Goal: Navigation & Orientation: Find specific page/section

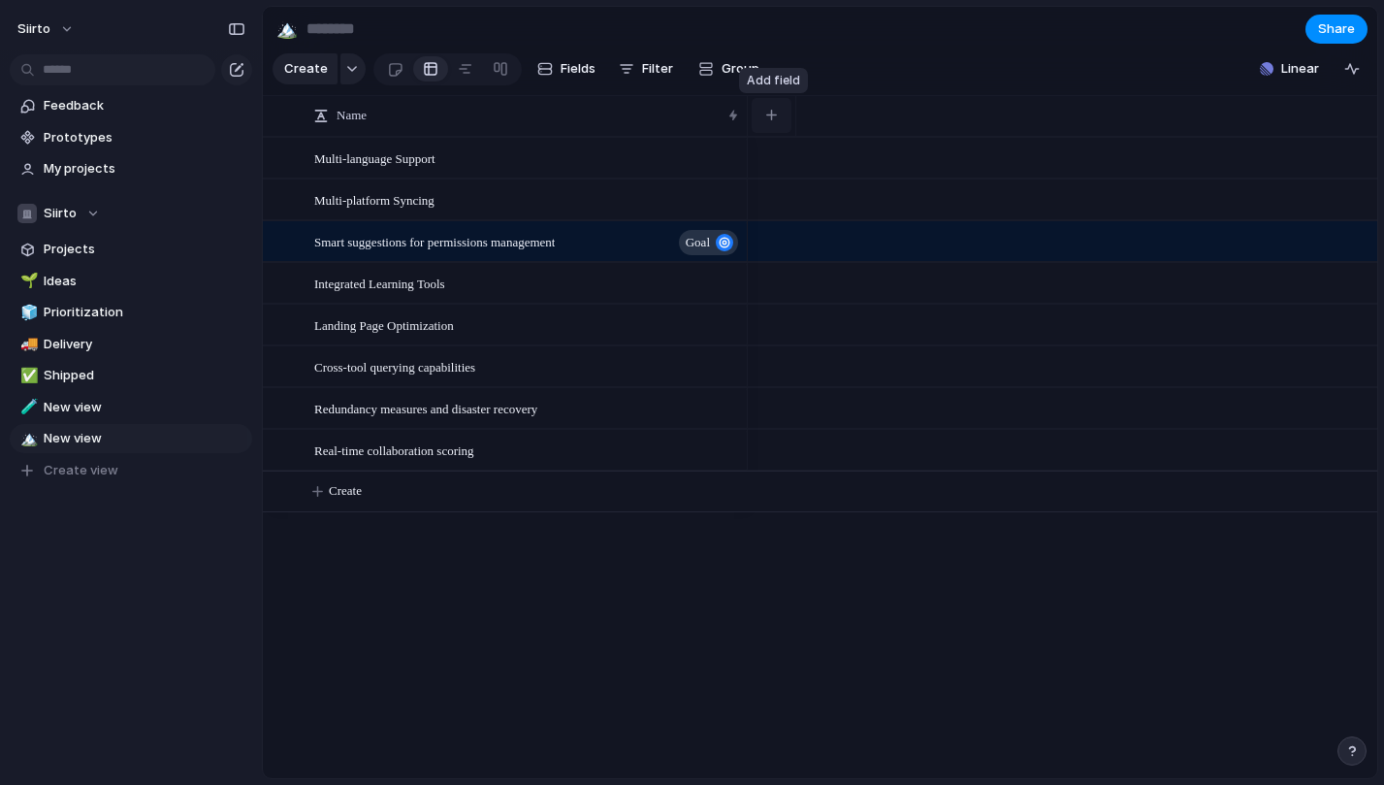
click at [773, 115] on div "button" at bounding box center [771, 115] width 11 height 11
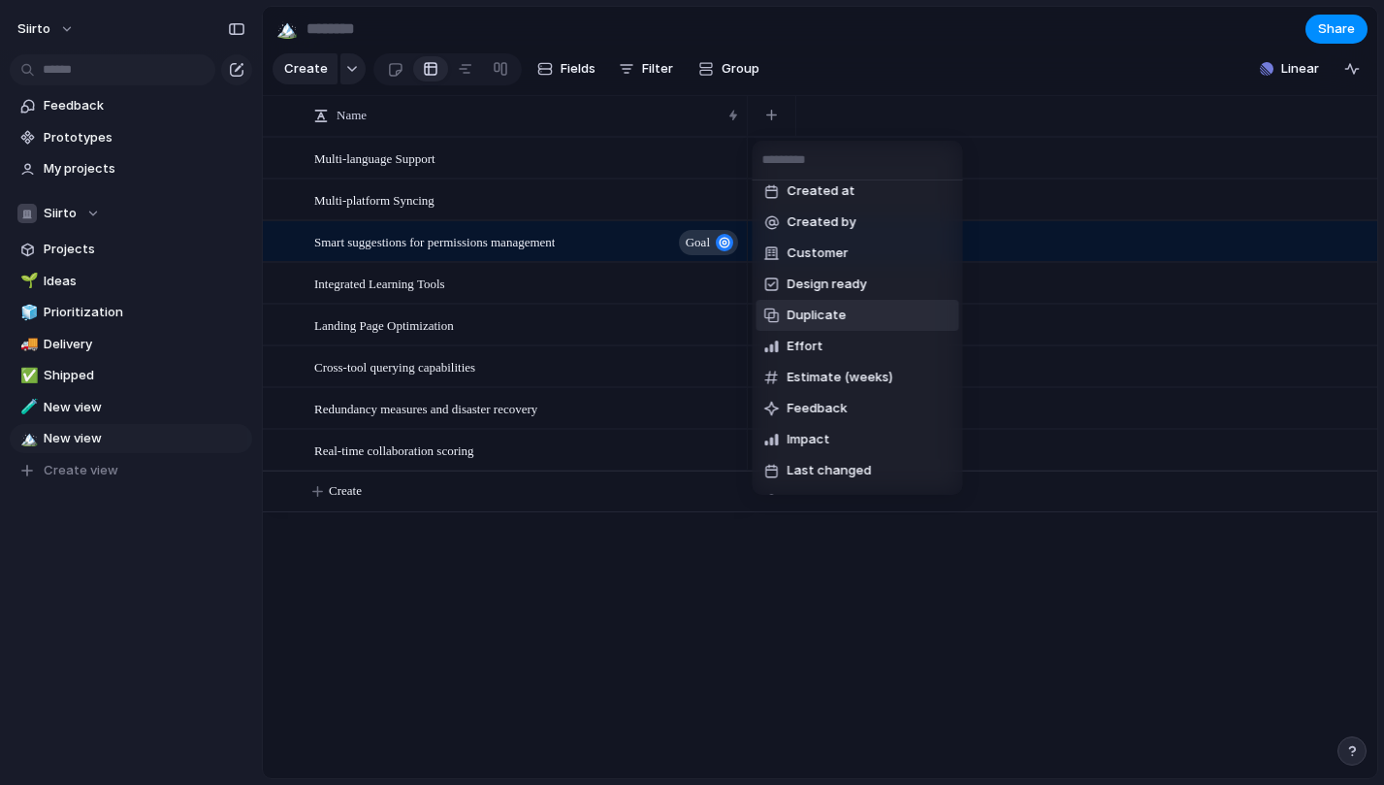
scroll to position [5, 0]
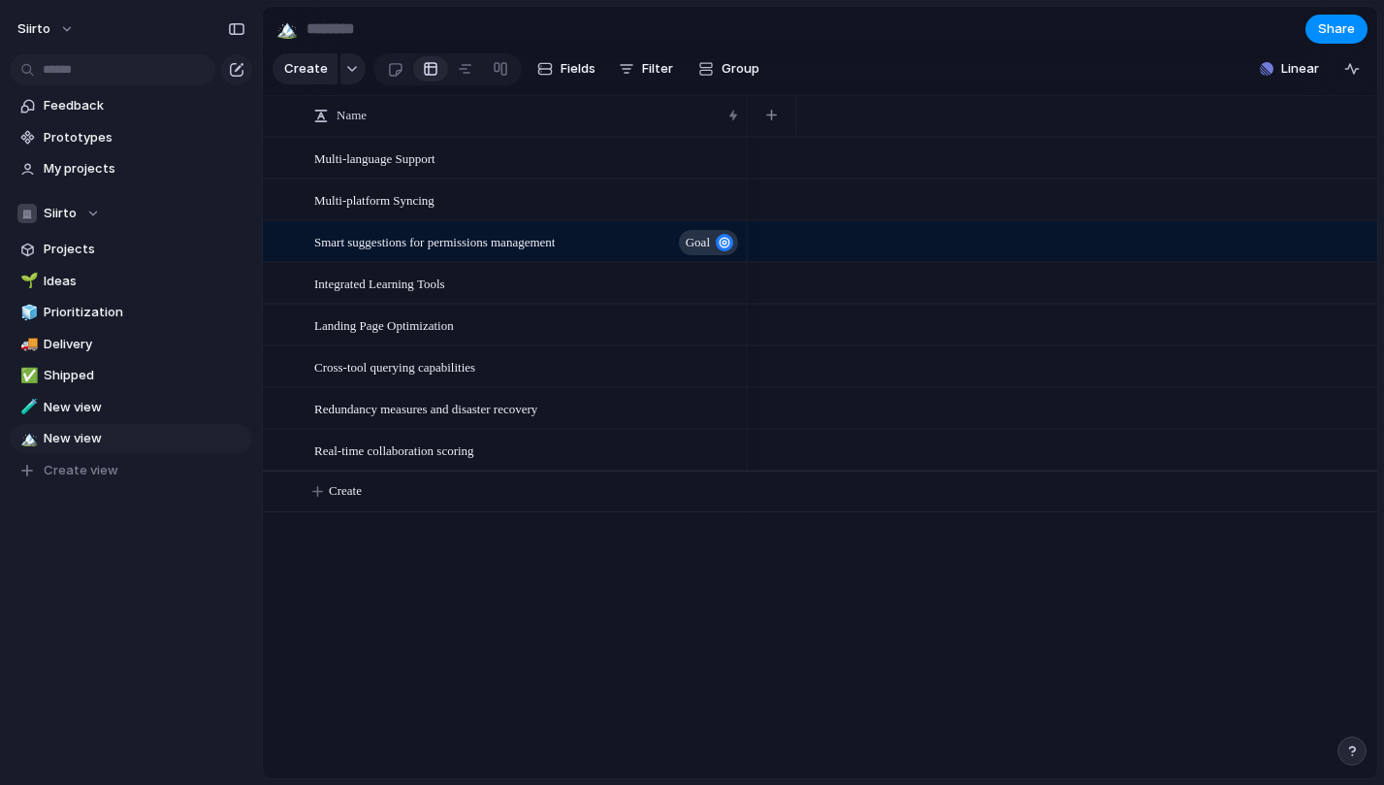
click at [93, 256] on div "Created at Created by Customer Design ready Duplicate Effort Estimate (weeks) F…" at bounding box center [692, 392] width 1384 height 785
click at [80, 252] on span "Projects" at bounding box center [145, 249] width 202 height 19
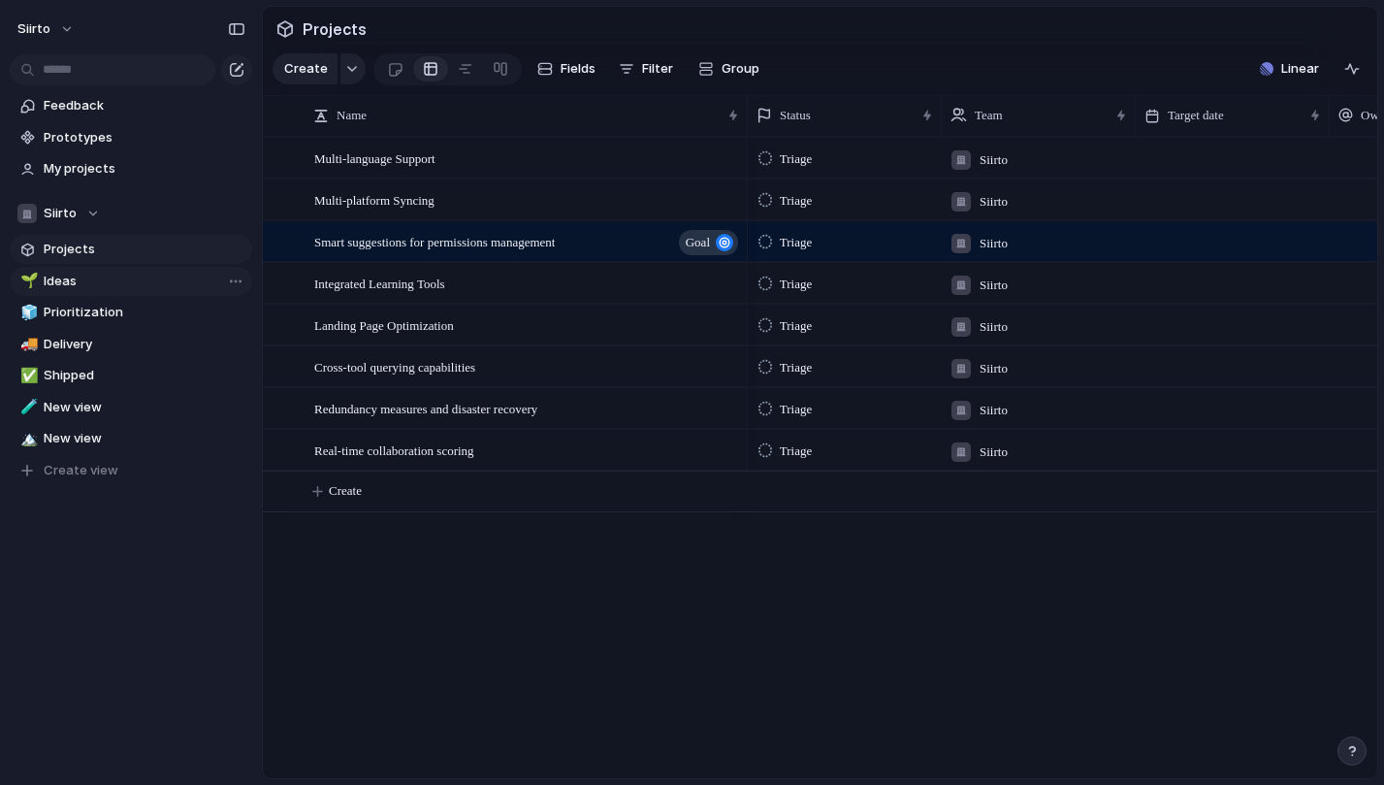
click at [142, 284] on span "Ideas" at bounding box center [145, 281] width 202 height 19
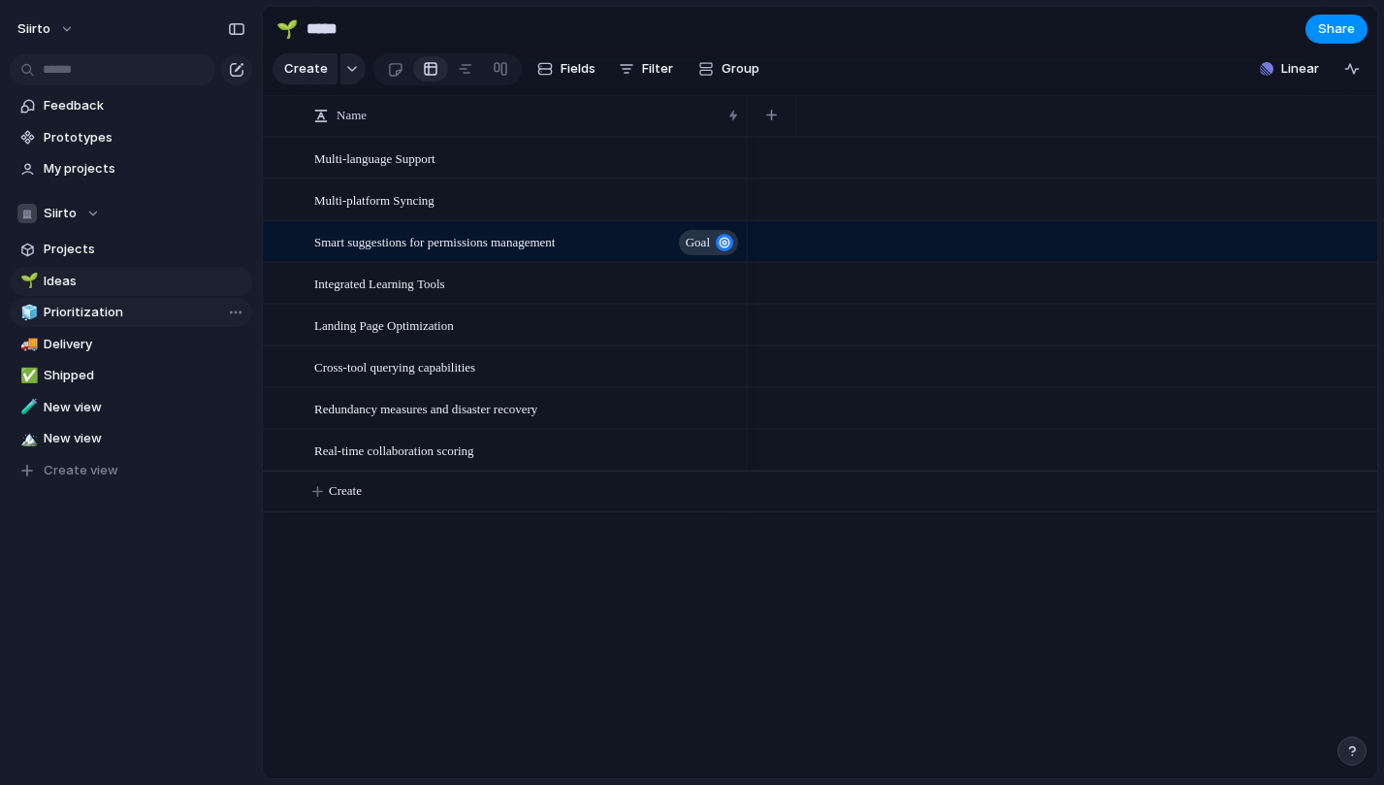
click at [118, 308] on span "Prioritization" at bounding box center [145, 312] width 202 height 19
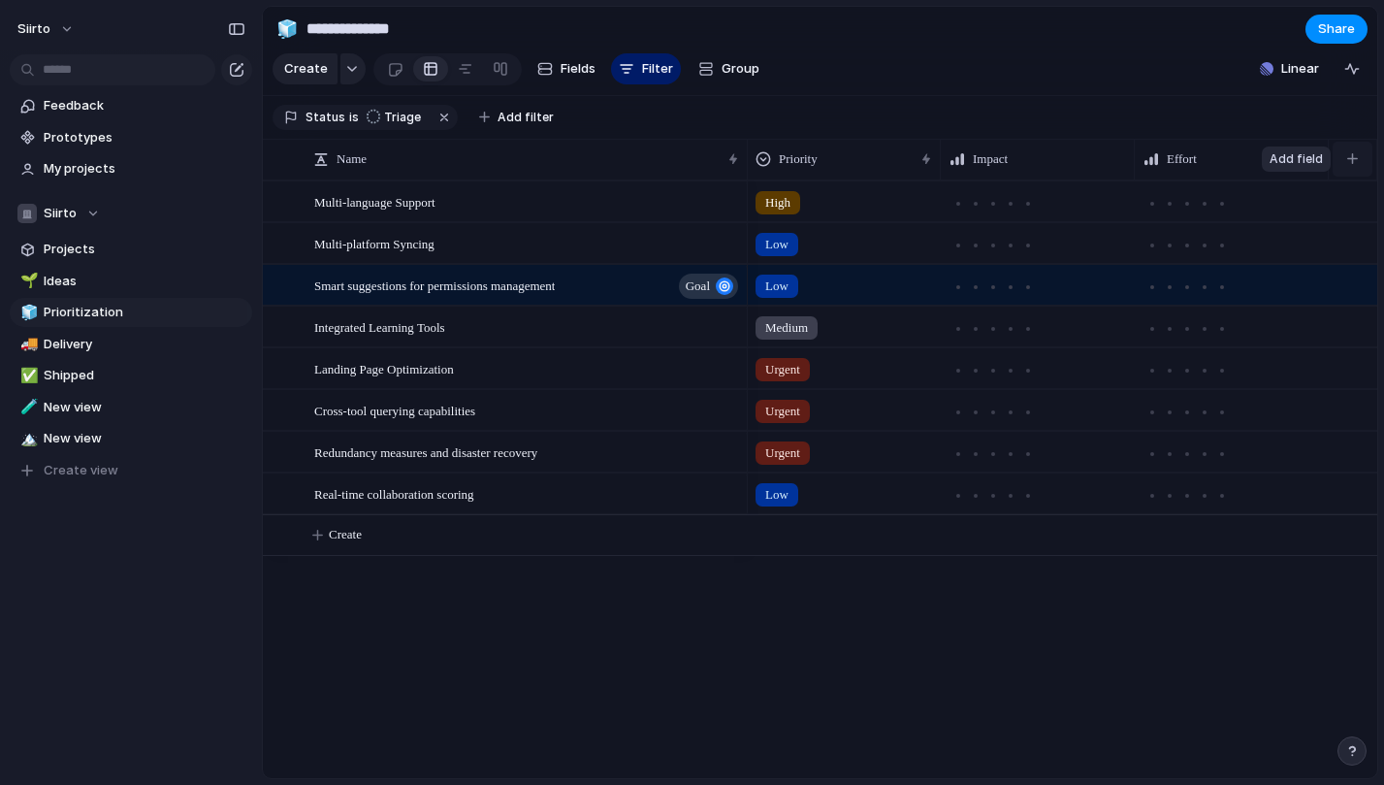
click at [1345, 159] on button "button" at bounding box center [1352, 159] width 40 height 35
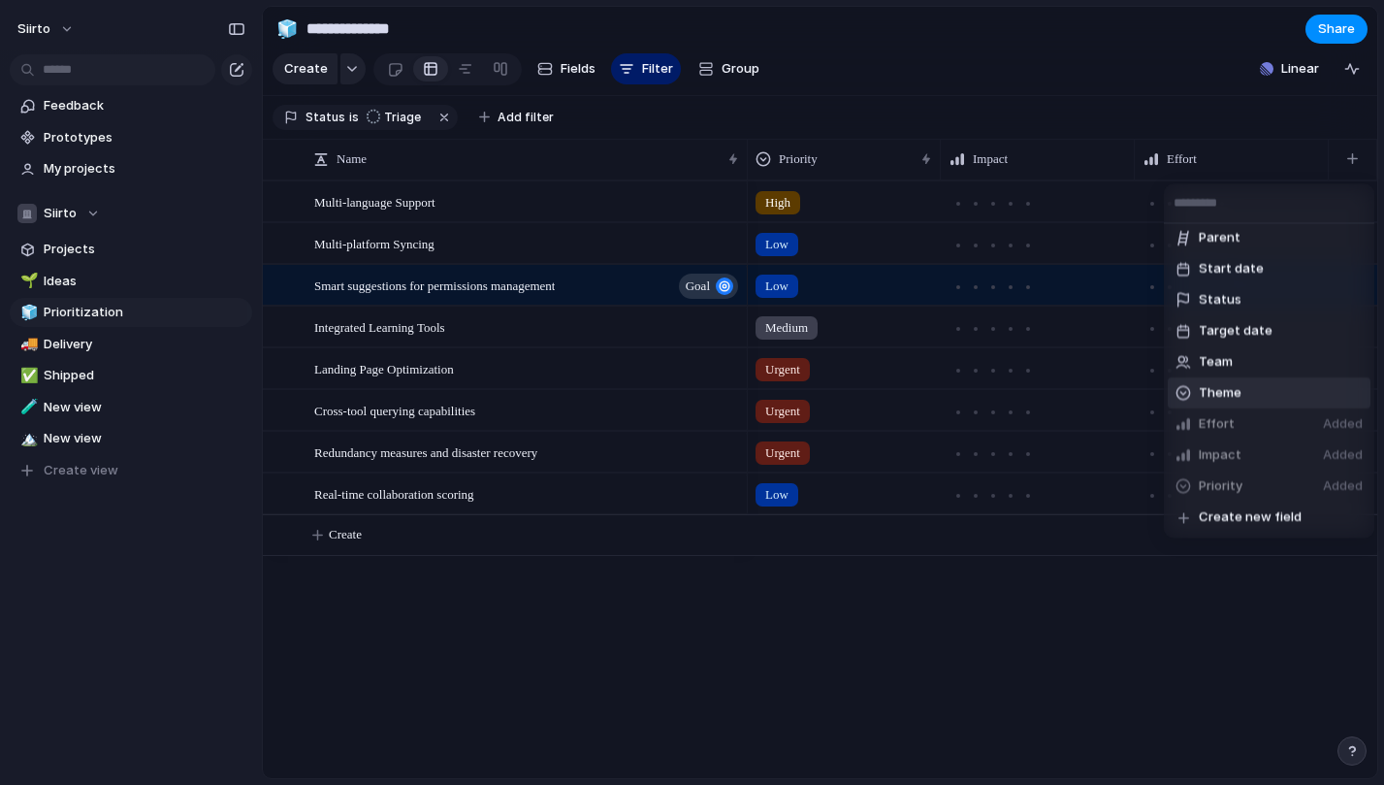
click at [1231, 395] on span "Theme" at bounding box center [1220, 393] width 43 height 19
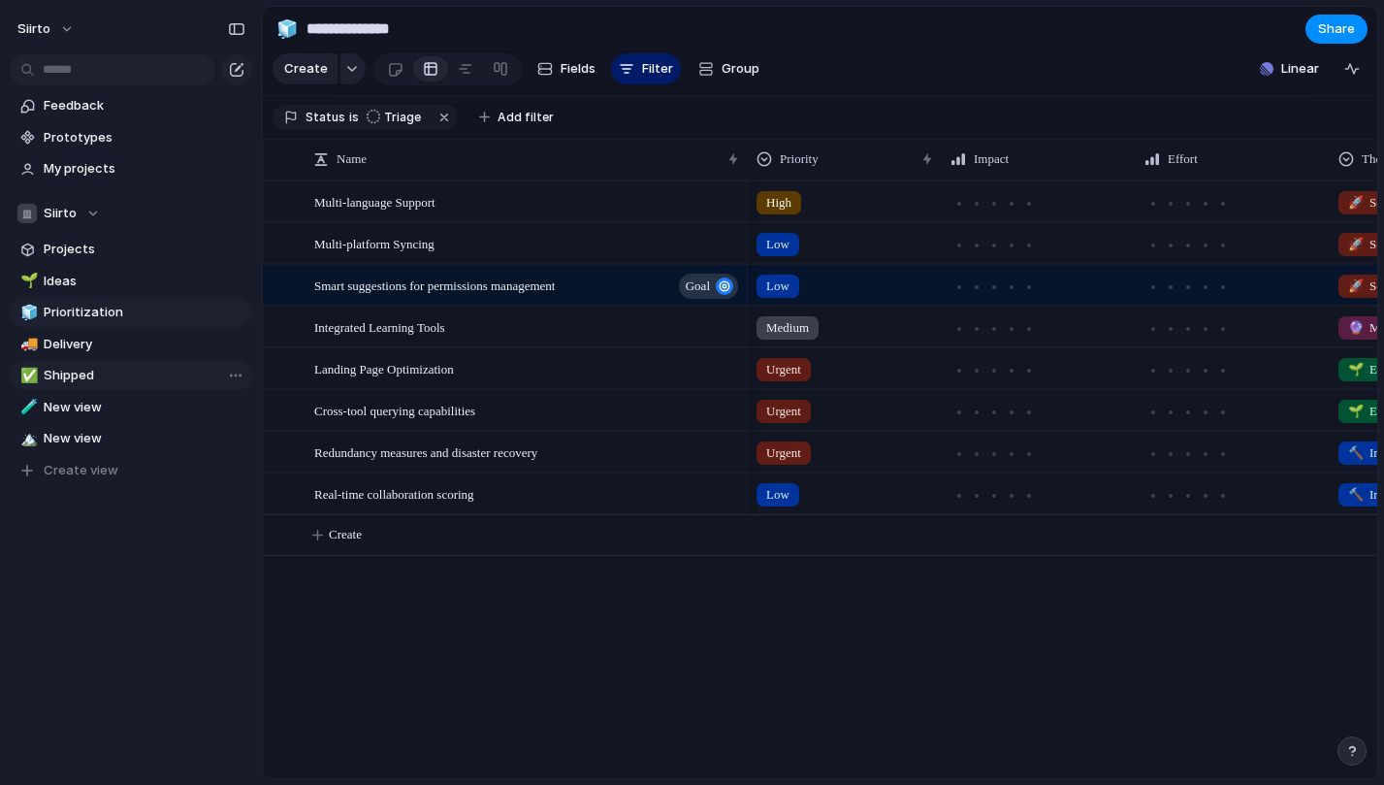
click at [96, 368] on span "Shipped" at bounding box center [145, 375] width 202 height 19
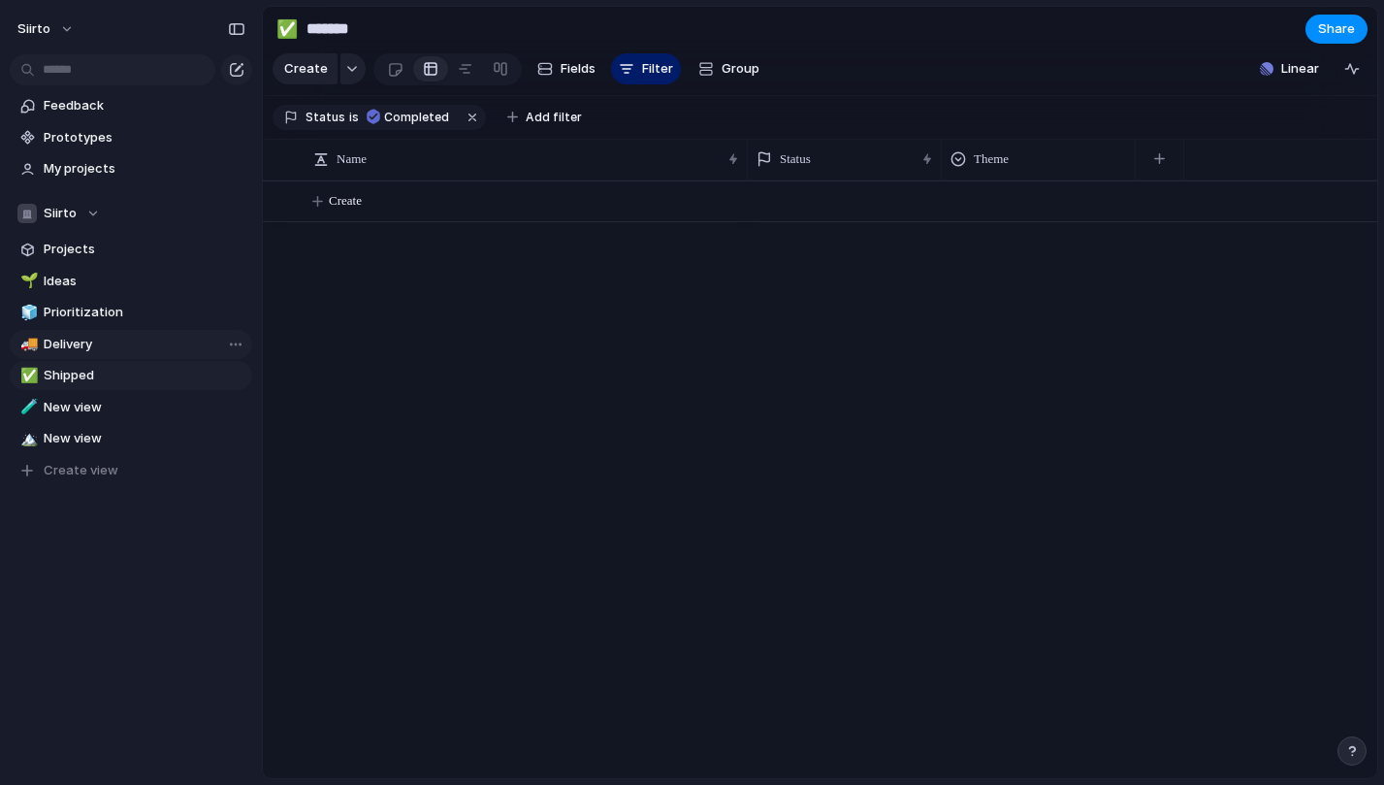
click at [97, 338] on span "Delivery" at bounding box center [145, 344] width 202 height 19
type input "********"
click at [142, 101] on span "Feedback" at bounding box center [145, 105] width 202 height 19
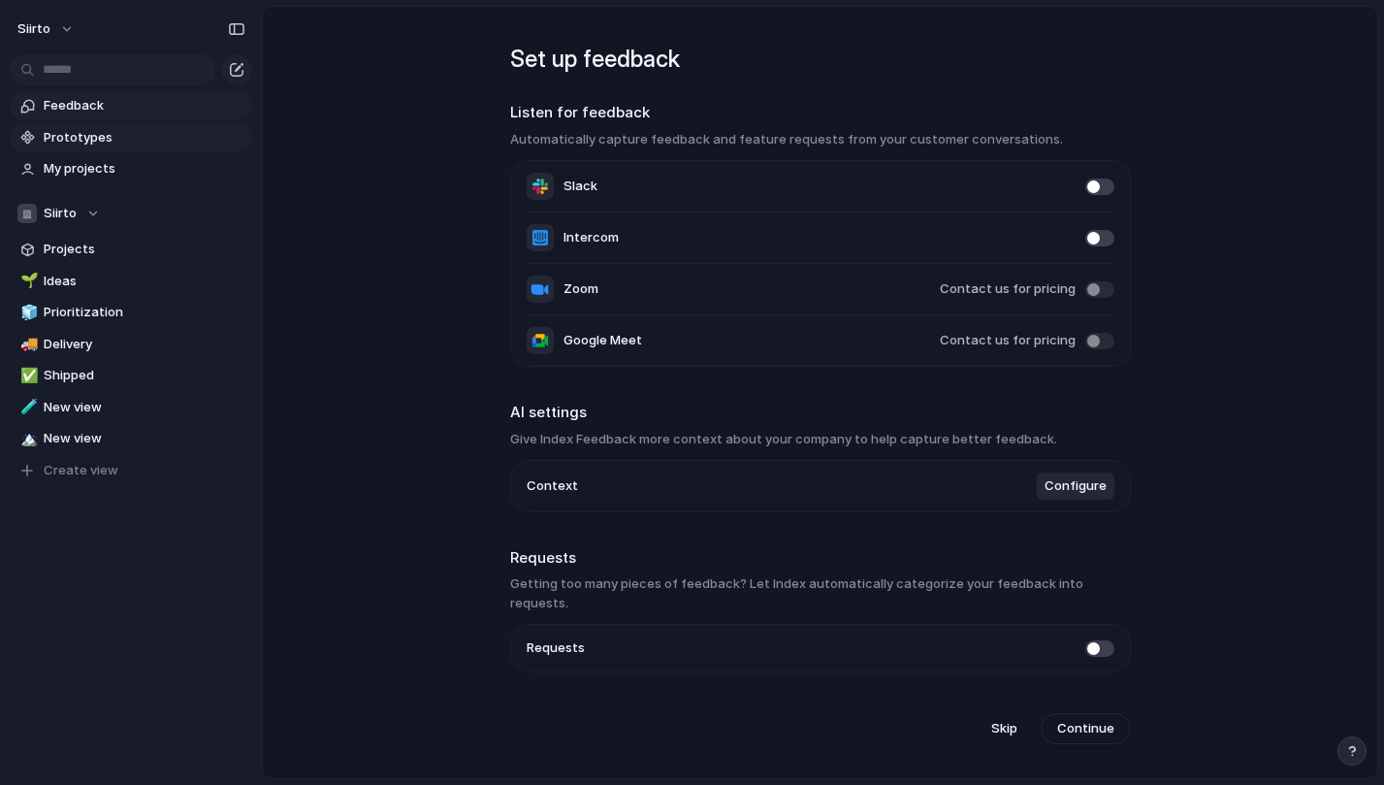
click at [118, 140] on span "Prototypes" at bounding box center [145, 137] width 202 height 19
click at [102, 176] on span "My projects" at bounding box center [145, 168] width 202 height 19
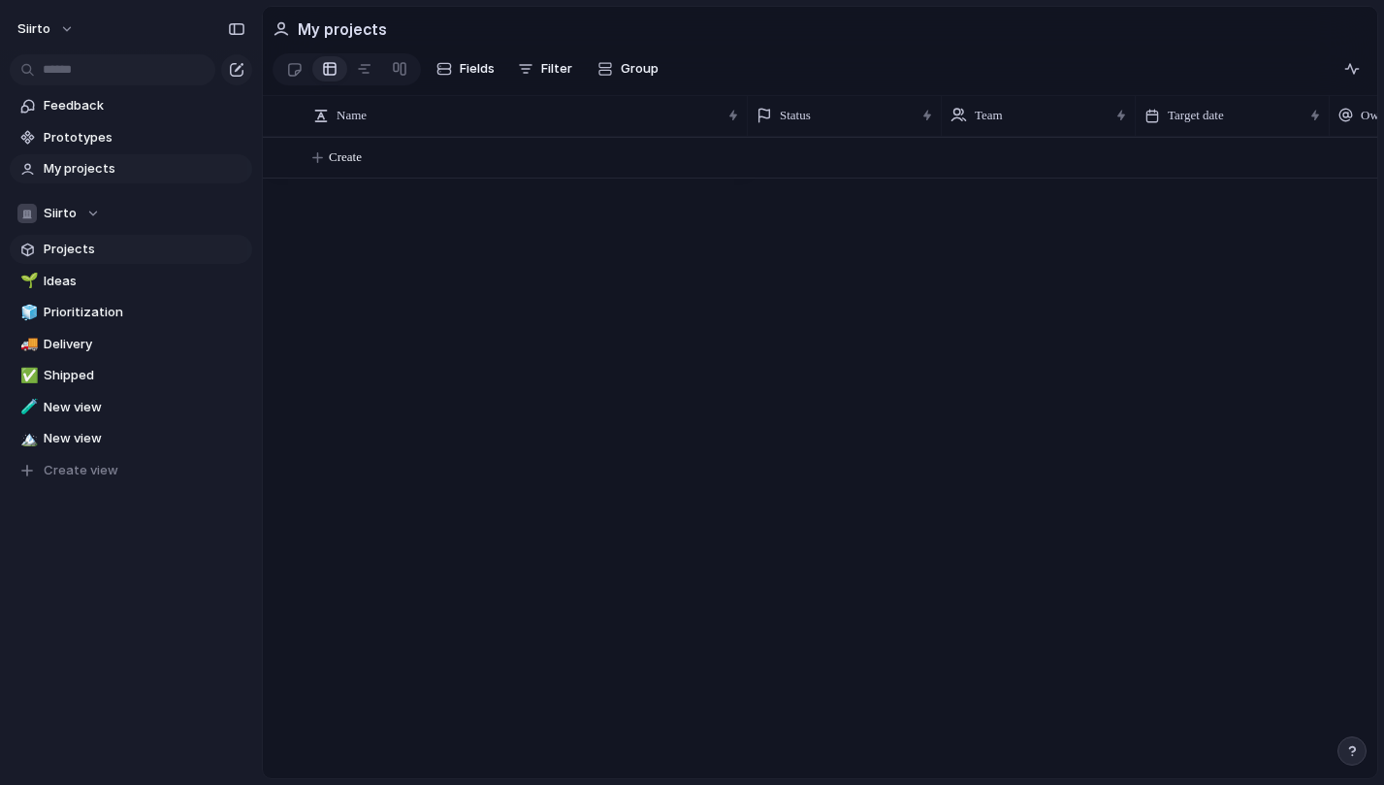
click at [132, 247] on span "Projects" at bounding box center [145, 249] width 202 height 19
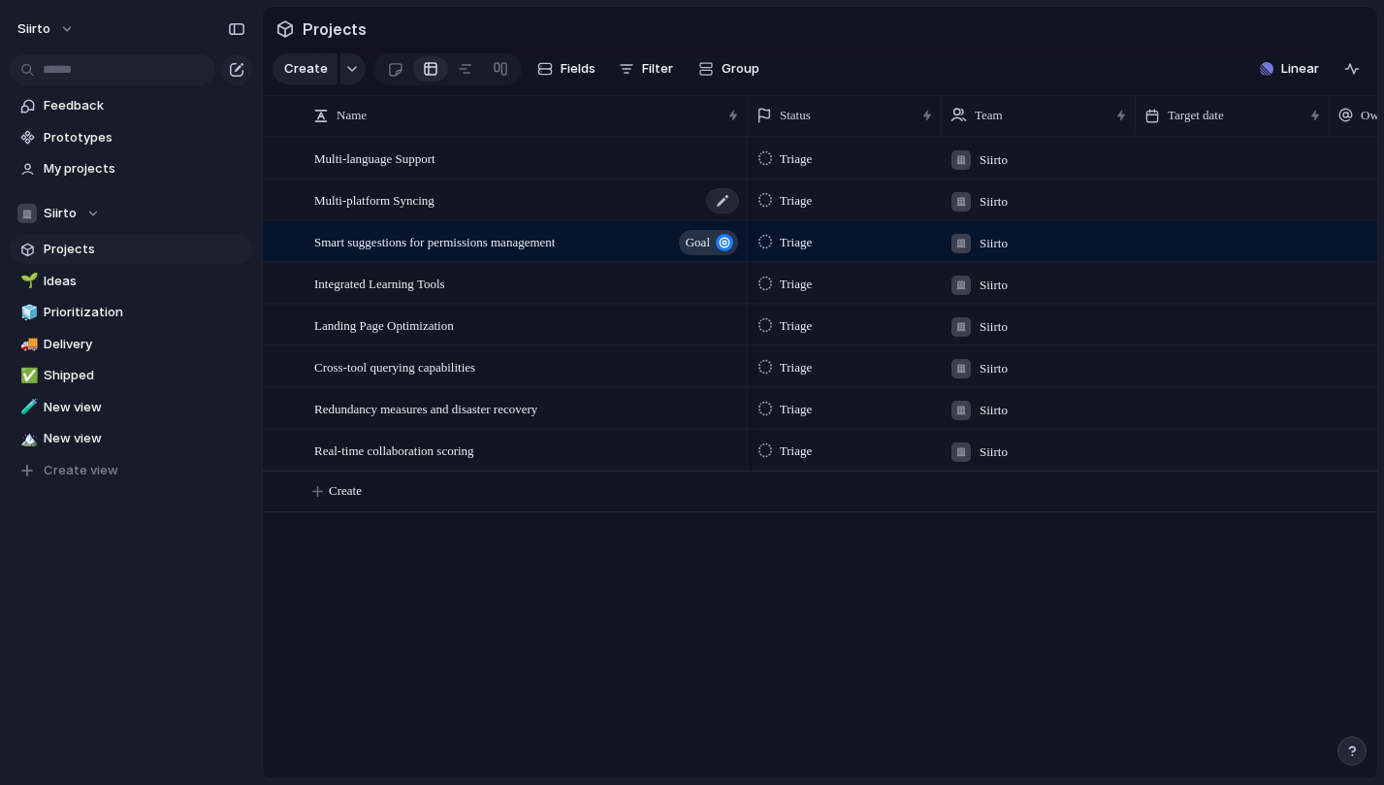
click at [402, 192] on span "Multi-platform Syncing" at bounding box center [374, 199] width 120 height 22
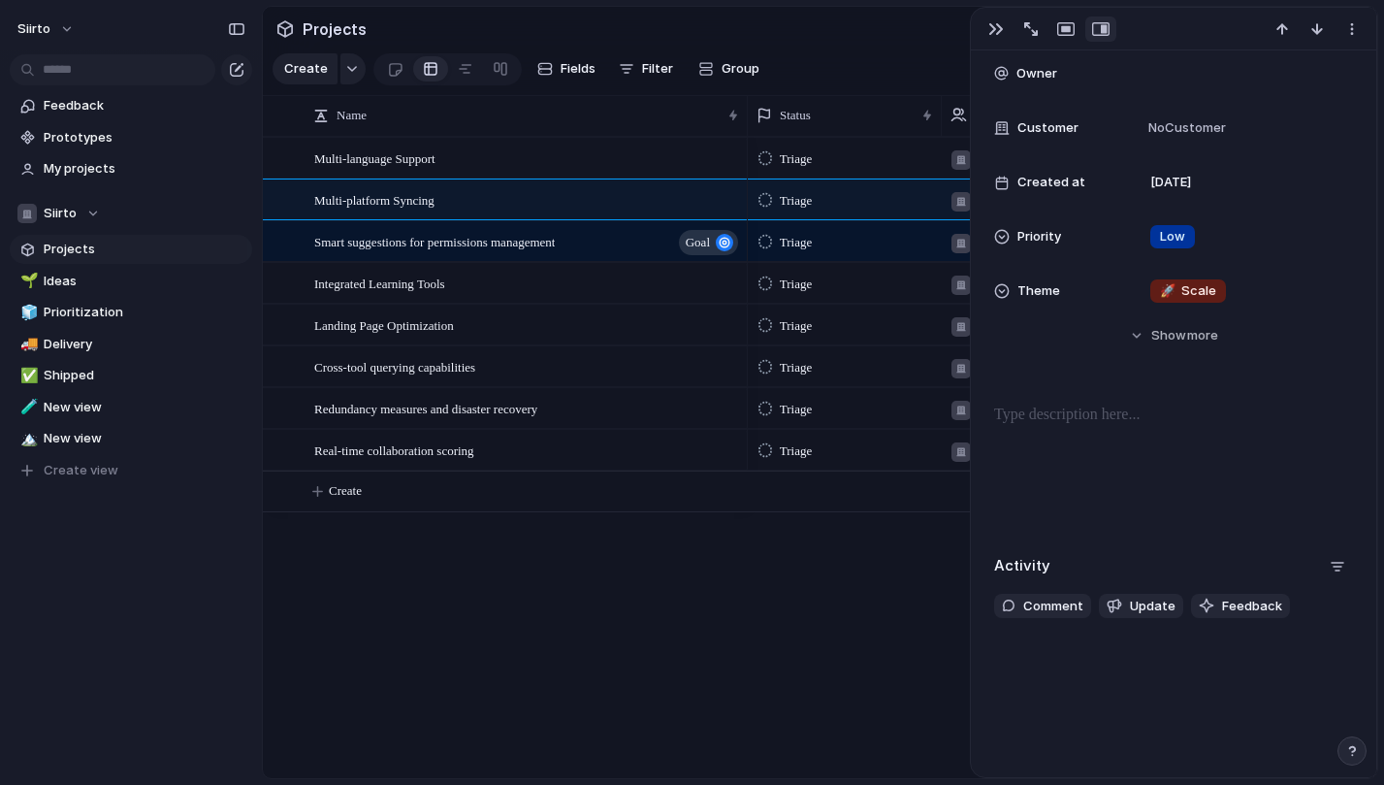
scroll to position [276, 0]
click at [1173, 339] on span "Show" at bounding box center [1168, 335] width 35 height 19
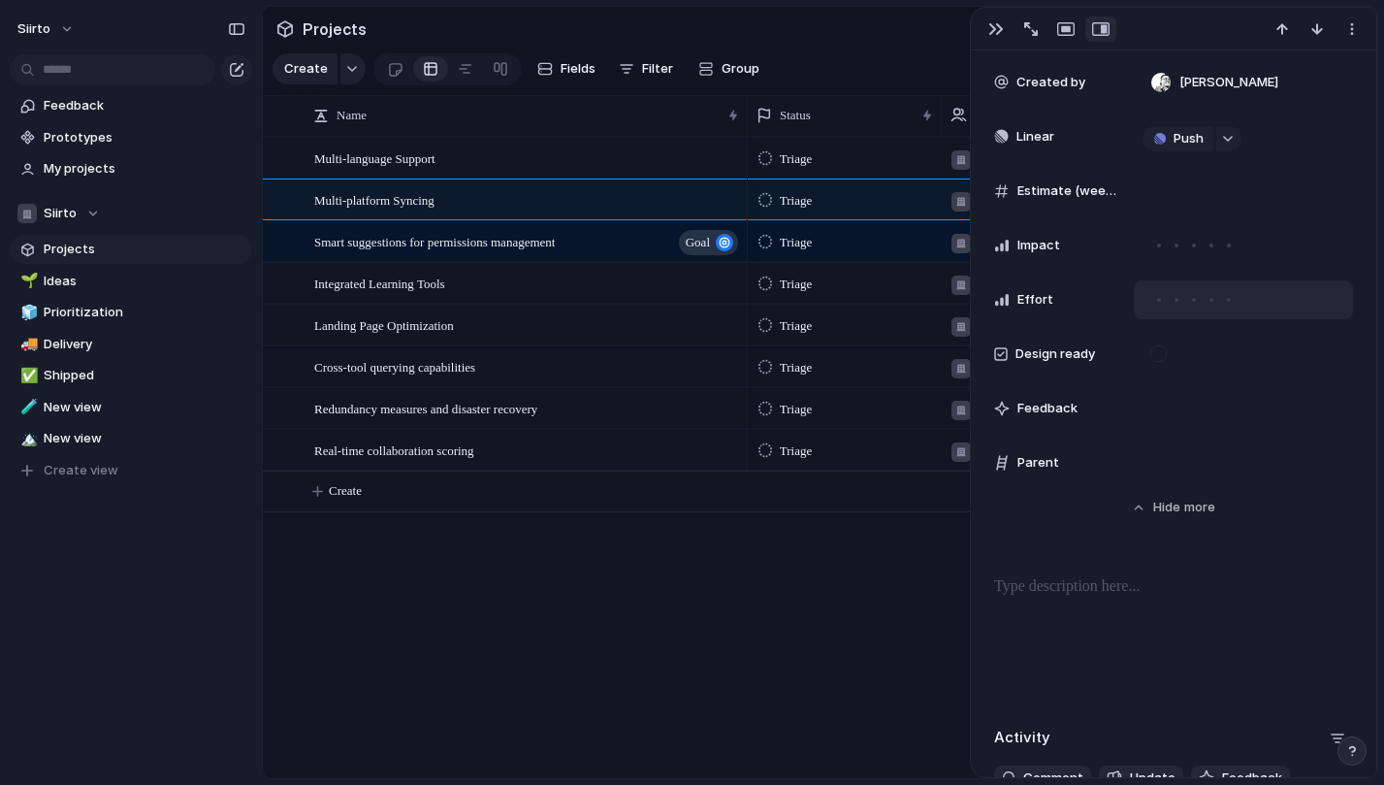
scroll to position [690, 0]
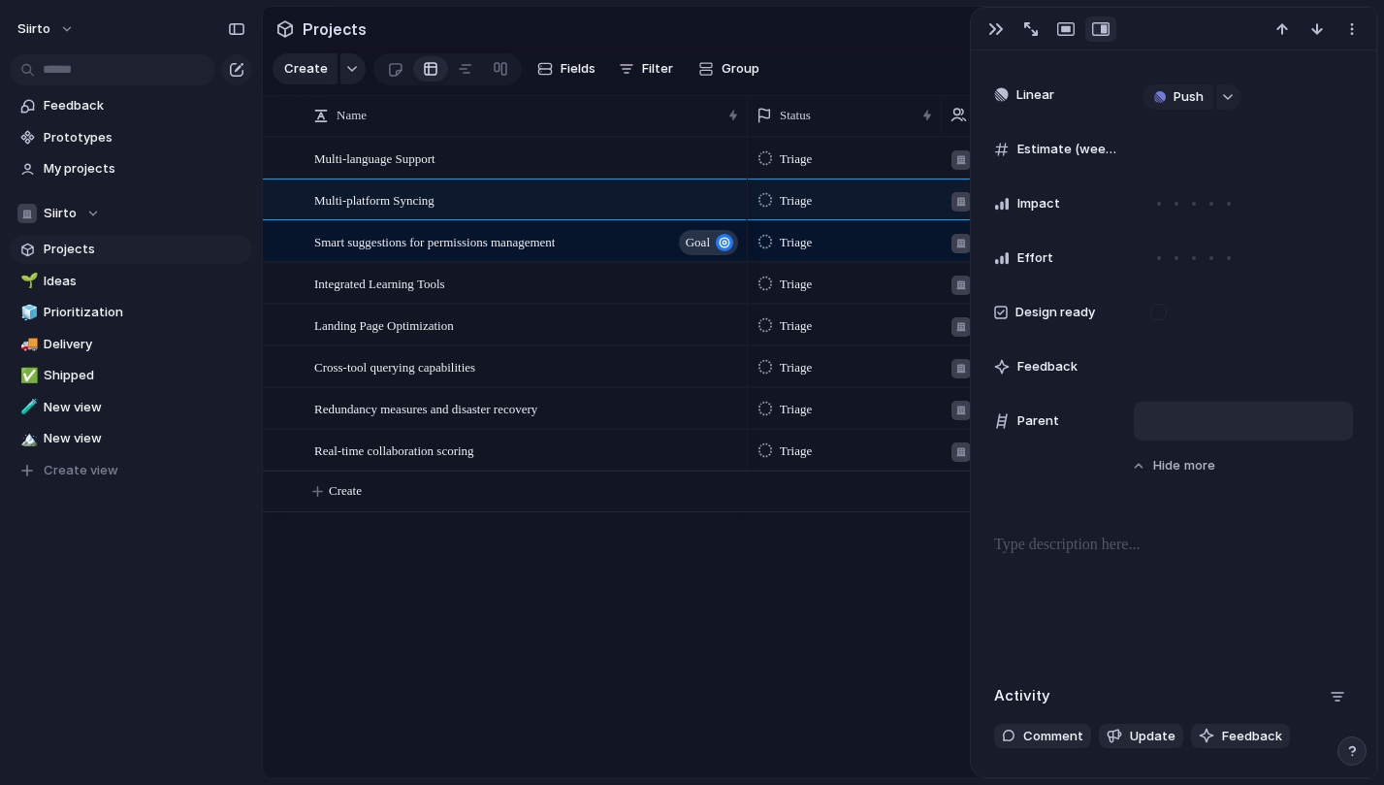
click at [1172, 416] on div at bounding box center [1243, 420] width 202 height 21
click at [1170, 424] on div "Smart suggestions for permissions management" at bounding box center [692, 392] width 1384 height 785
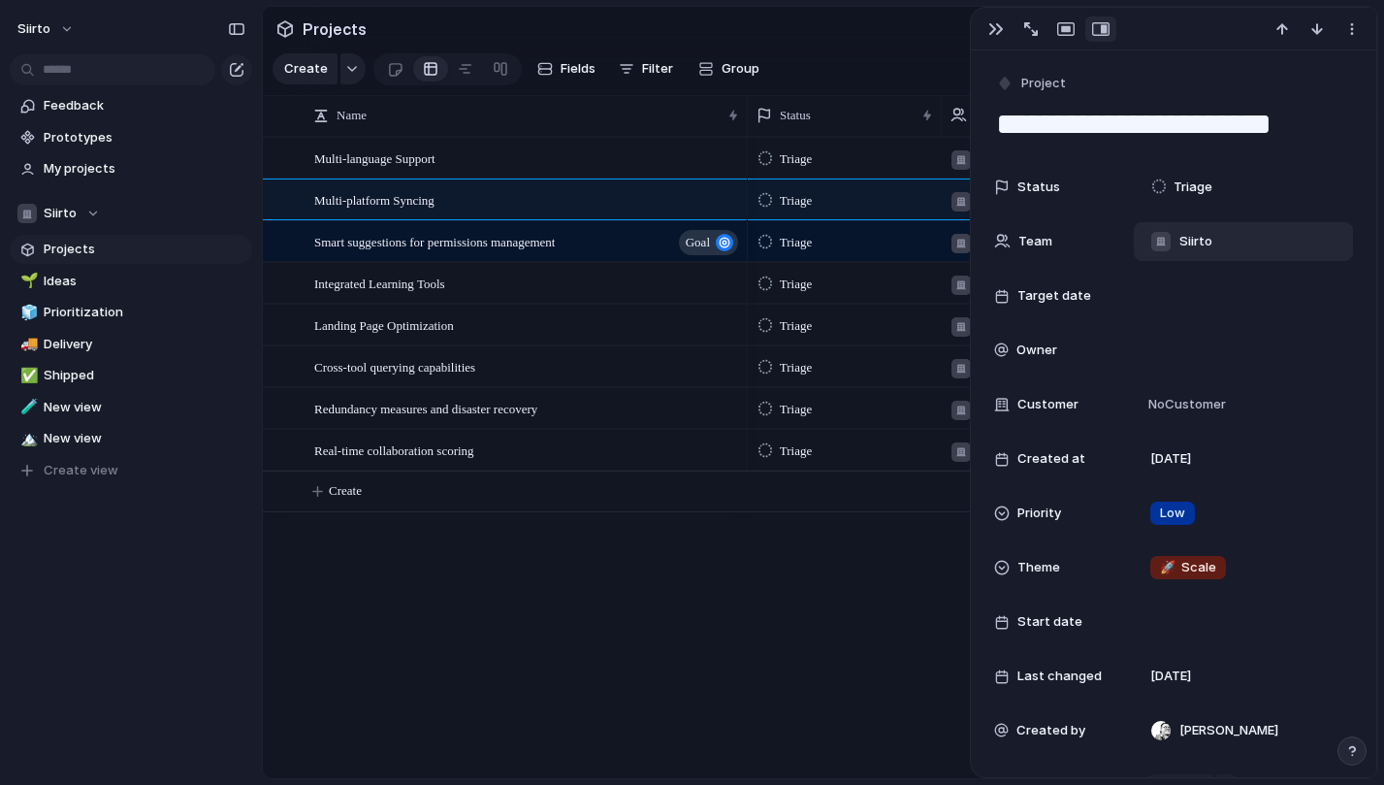
scroll to position [0, 0]
click at [1187, 176] on div "Triage" at bounding box center [1185, 187] width 66 height 23
click at [1357, 25] on div "button" at bounding box center [1352, 29] width 16 height 16
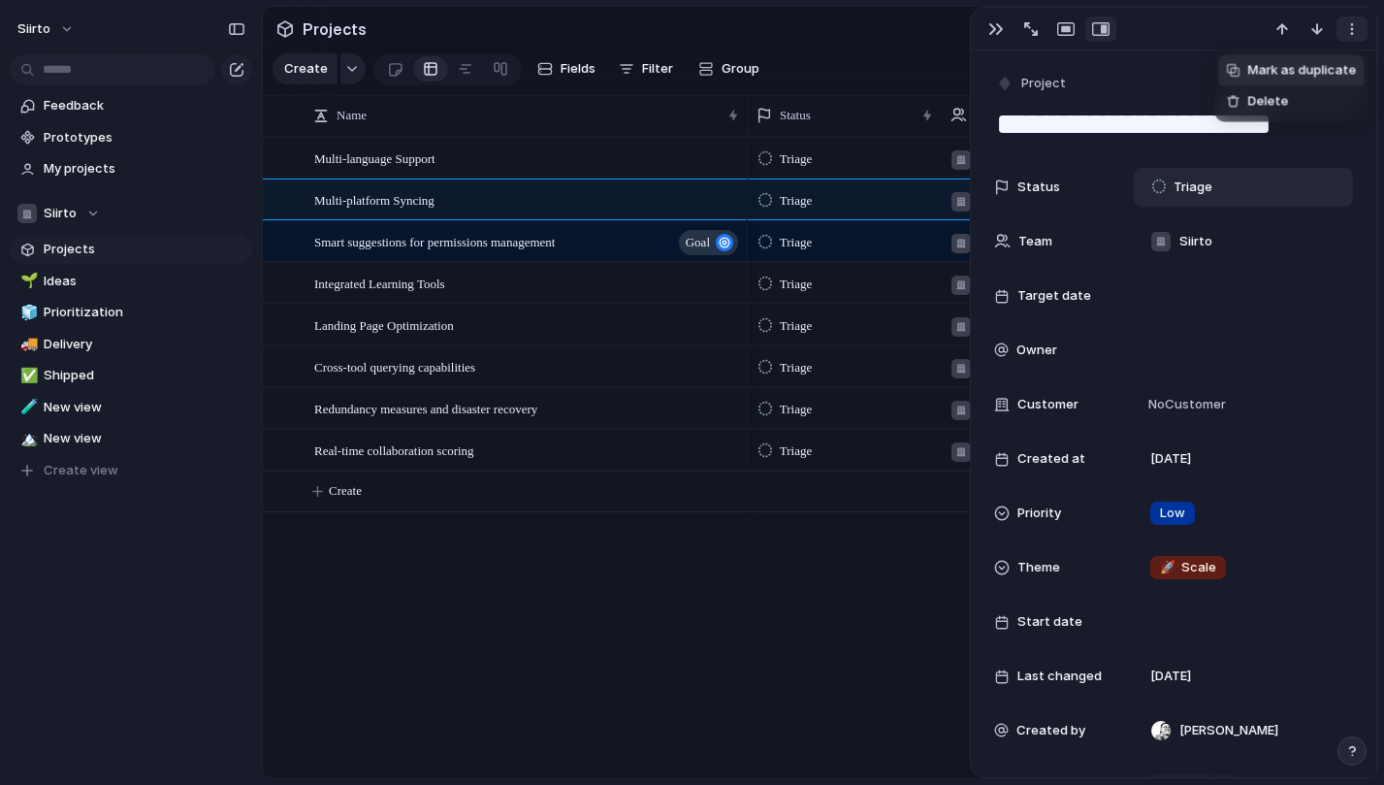
click at [1357, 25] on div "Mark as duplicate Delete" at bounding box center [692, 392] width 1384 height 785
